Goal: Navigation & Orientation: Find specific page/section

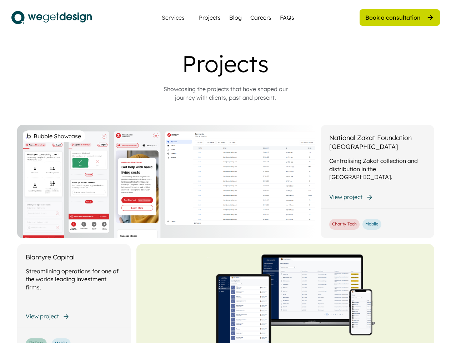
click at [225, 171] on div "Bubble Showcase" at bounding box center [166, 181] width 298 height 113
click at [226, 196] on div "Bubble Showcase" at bounding box center [166, 181] width 298 height 113
click at [226, 76] on div "Projects" at bounding box center [225, 63] width 285 height 27
click at [226, 64] on div "Projects" at bounding box center [225, 63] width 285 height 27
click at [226, 93] on div "Showcasing the projects that have shaped our journey with clients, past and pre…" at bounding box center [225, 93] width 143 height 17
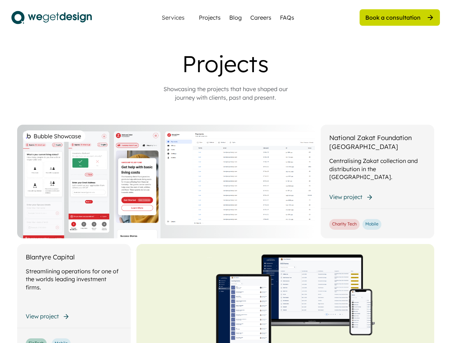
click at [226, 233] on div "Bubble Showcase" at bounding box center [166, 181] width 298 height 113
click at [226, 181] on div "Bubble Showcase" at bounding box center [166, 181] width 298 height 113
click at [166, 181] on div "Bubble Showcase" at bounding box center [166, 181] width 298 height 113
